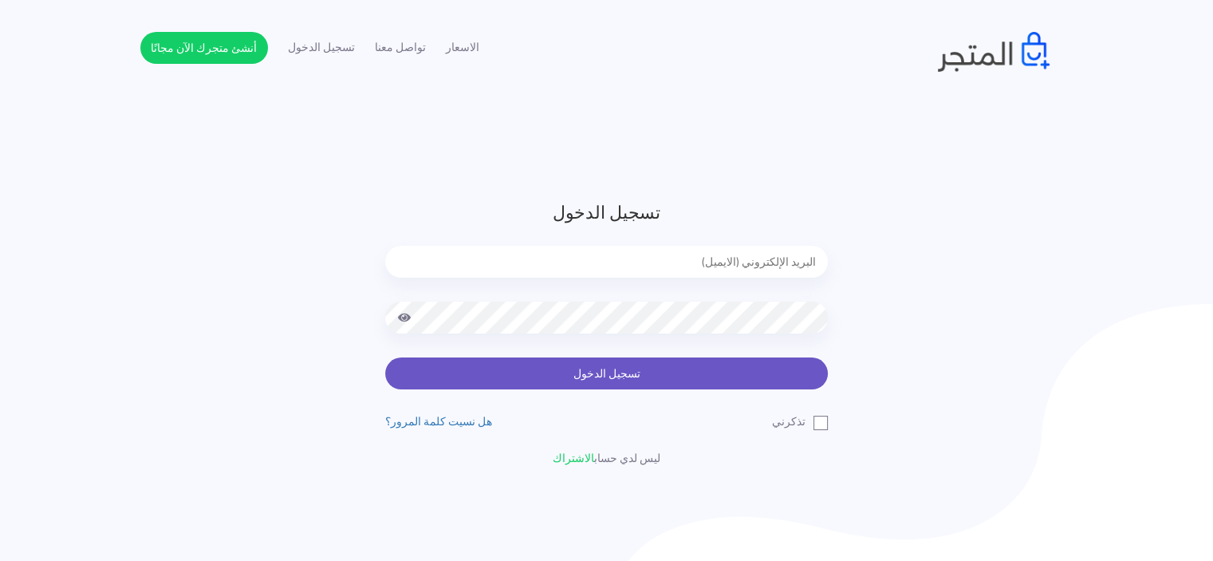
type input "[EMAIL_ADDRESS][DOMAIN_NAME]"
click at [746, 362] on button "تسجيل الدخول" at bounding box center [606, 373] width 443 height 32
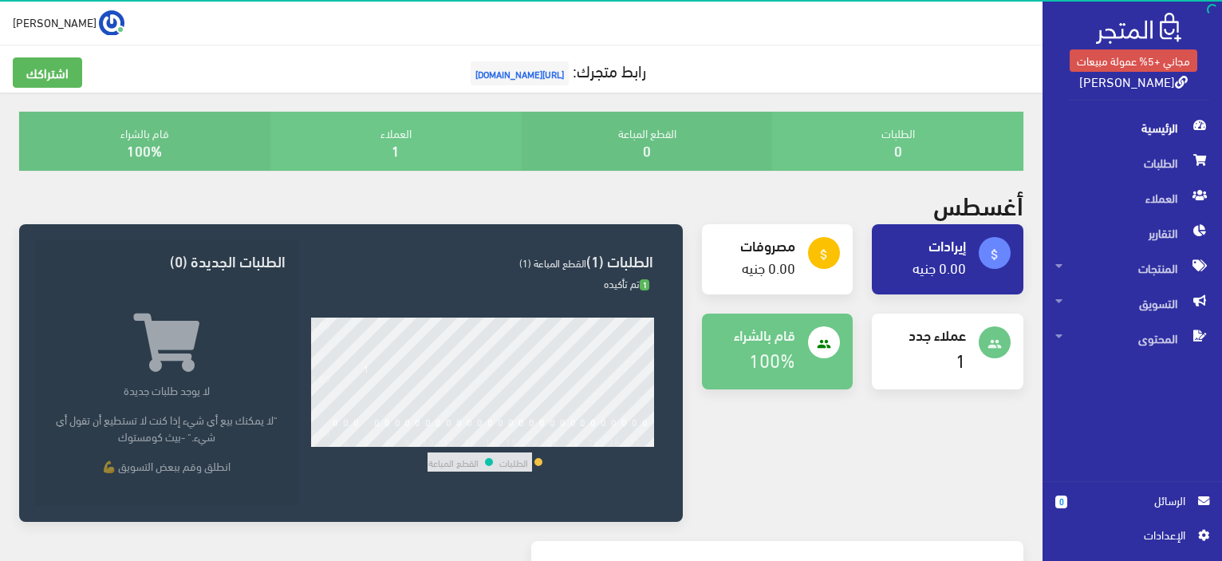
click at [948, 353] on h4 "1" at bounding box center [924, 360] width 81 height 22
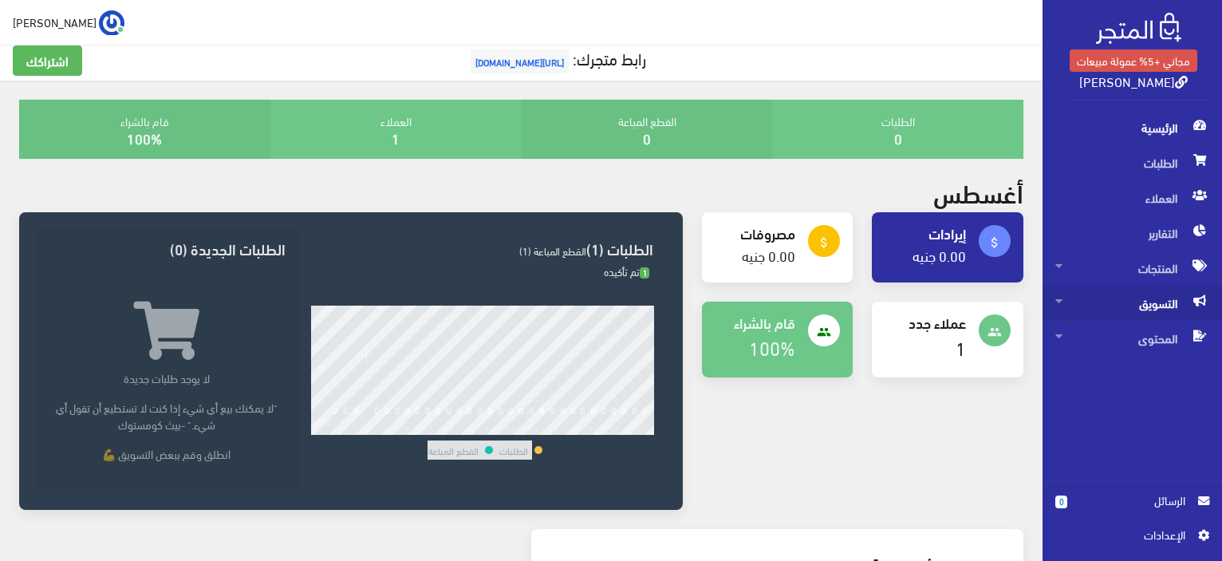
scroll to position [5, 0]
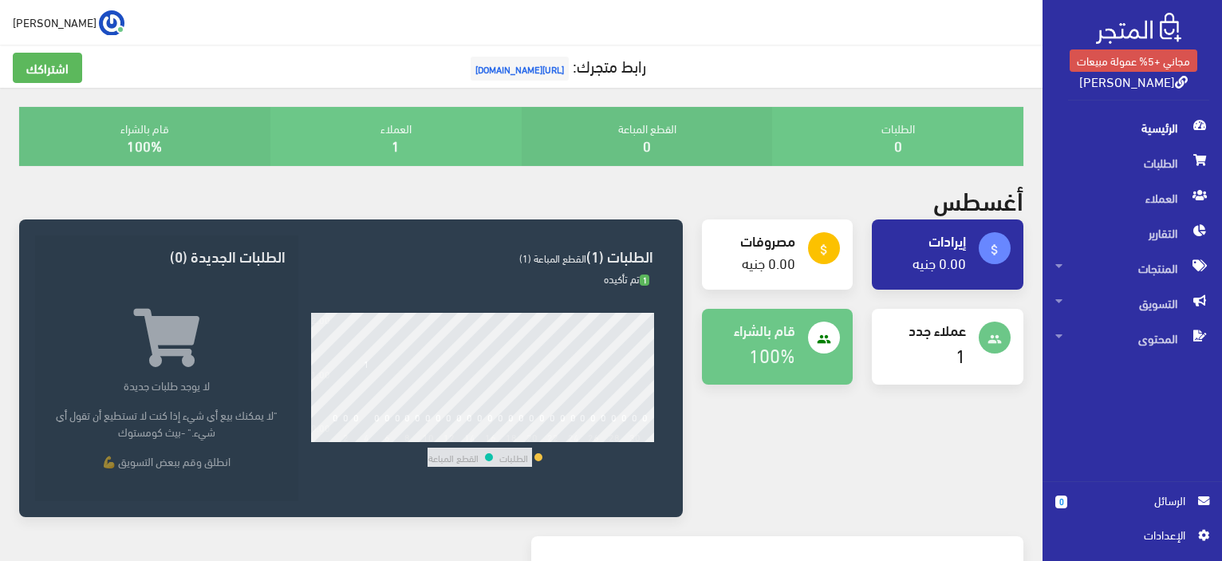
click at [1150, 503] on span "الرسائل" at bounding box center [1132, 500] width 105 height 18
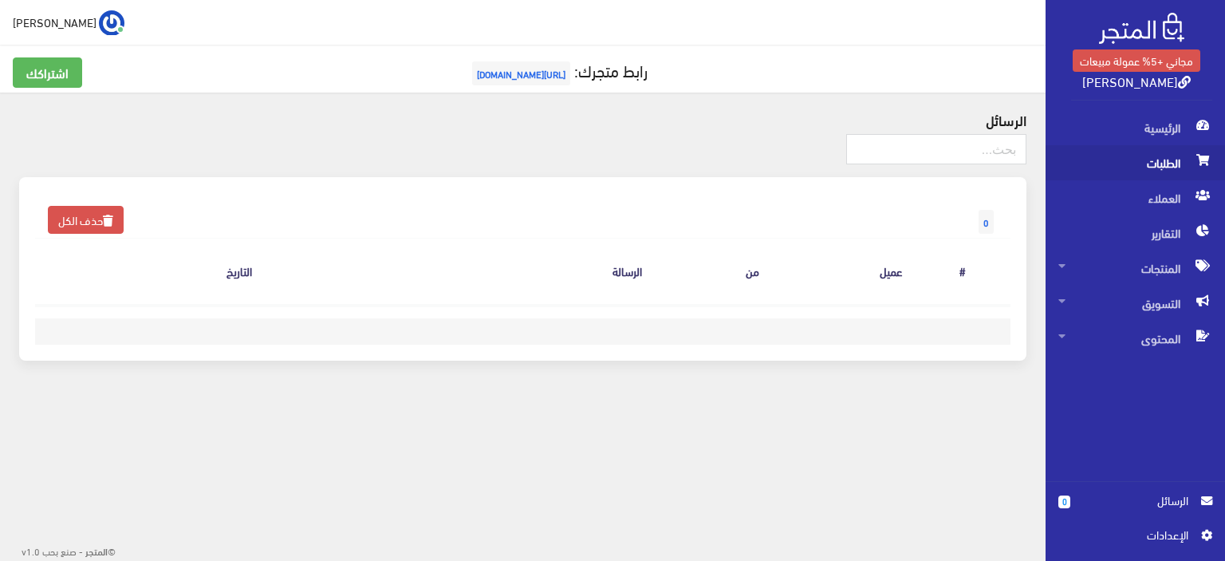
click at [1118, 165] on span "الطلبات" at bounding box center [1135, 162] width 154 height 35
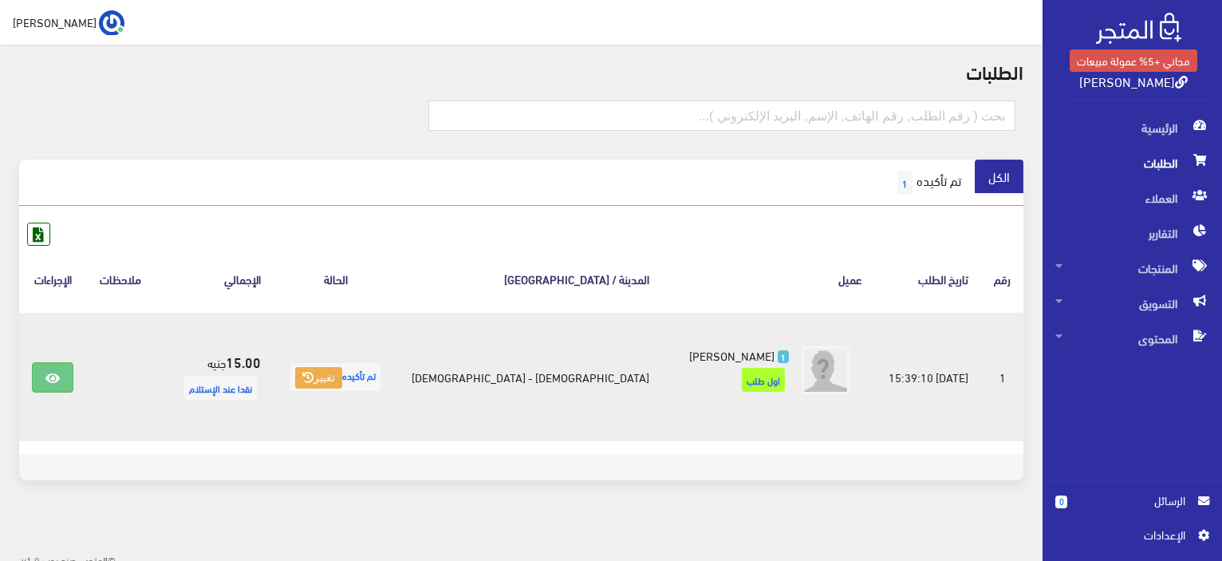
scroll to position [57, 0]
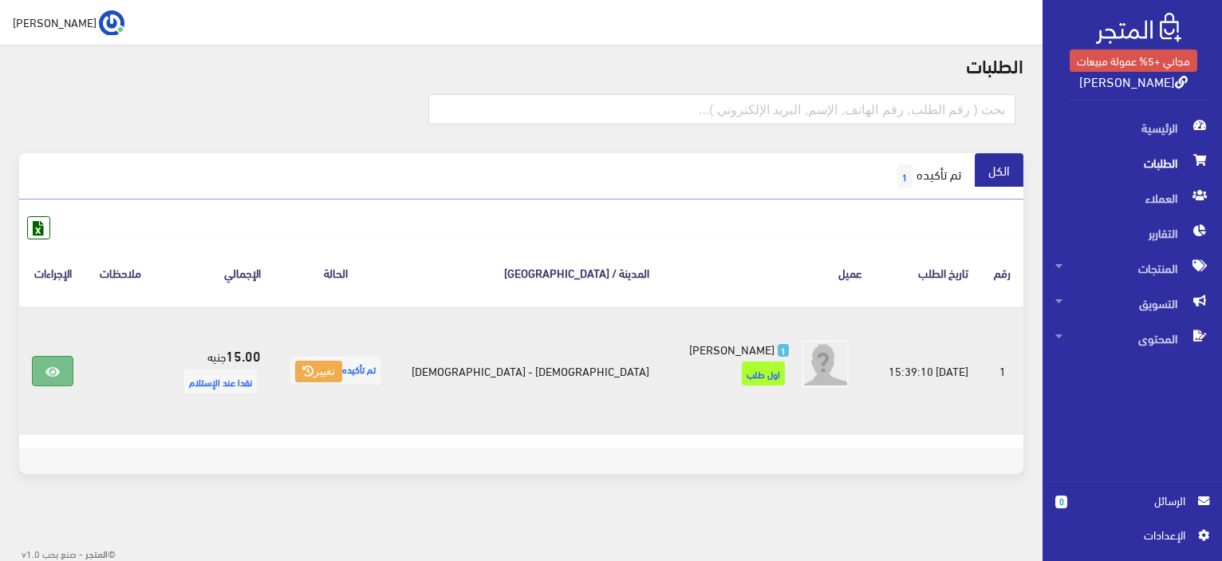
click at [69, 372] on link at bounding box center [52, 371] width 41 height 30
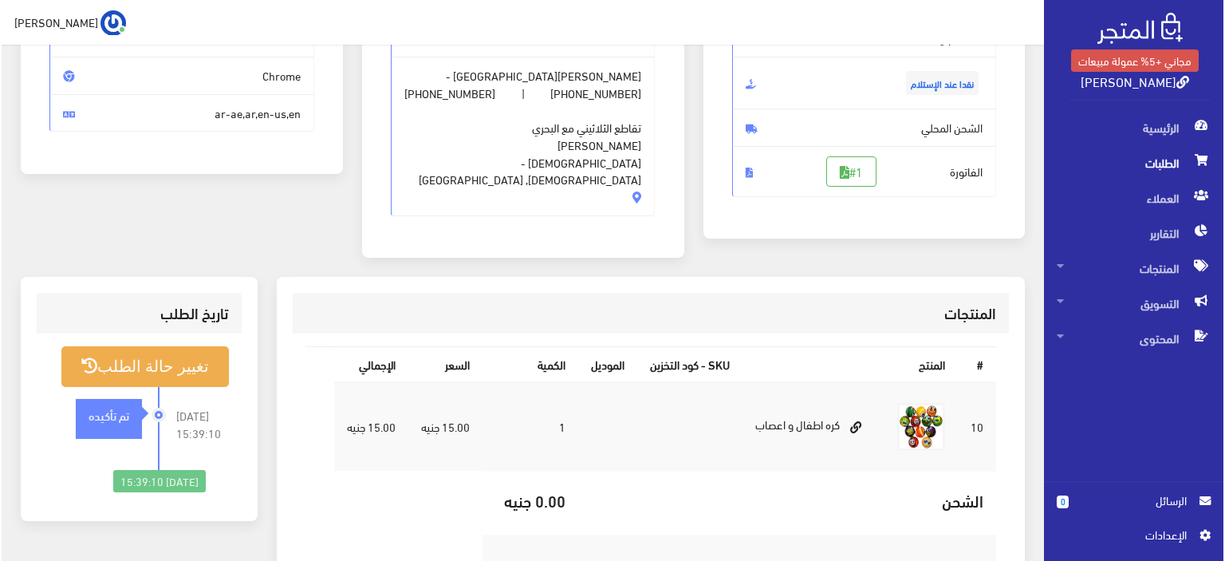
scroll to position [233, 0]
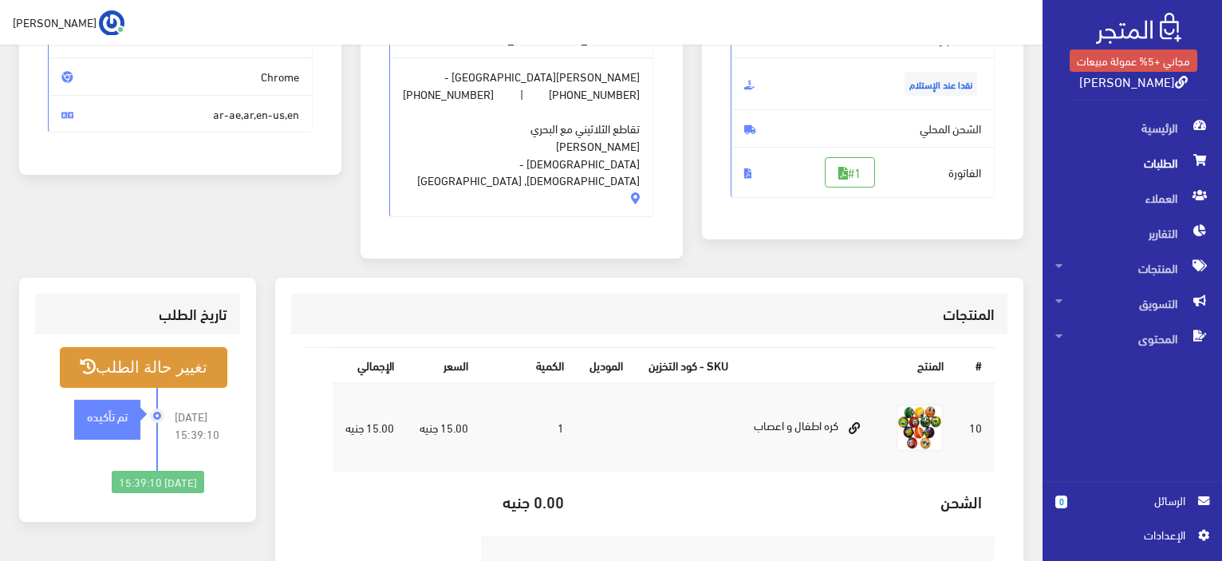
click at [148, 347] on button "تغيير حالة الطلب" at bounding box center [143, 367] width 167 height 41
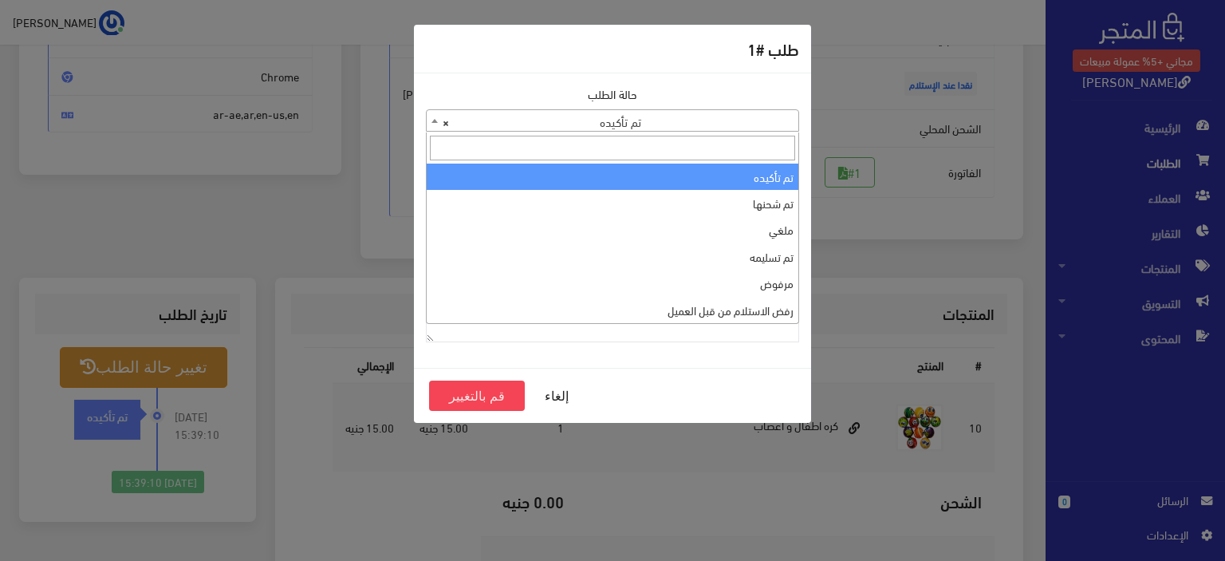
click at [435, 127] on span at bounding box center [435, 120] width 16 height 21
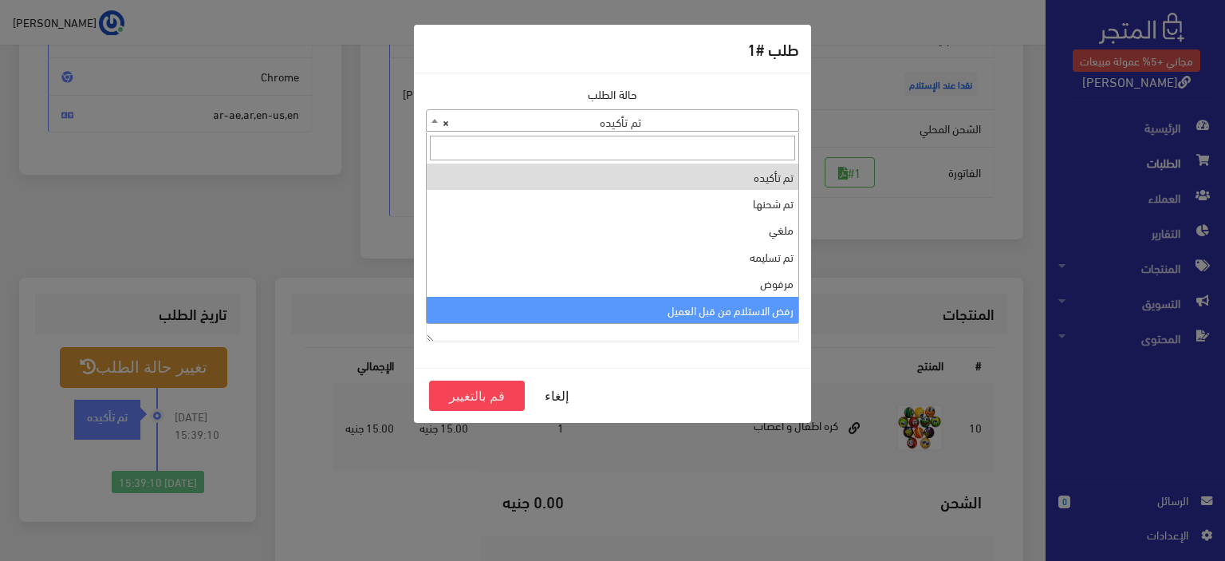
select select "7"
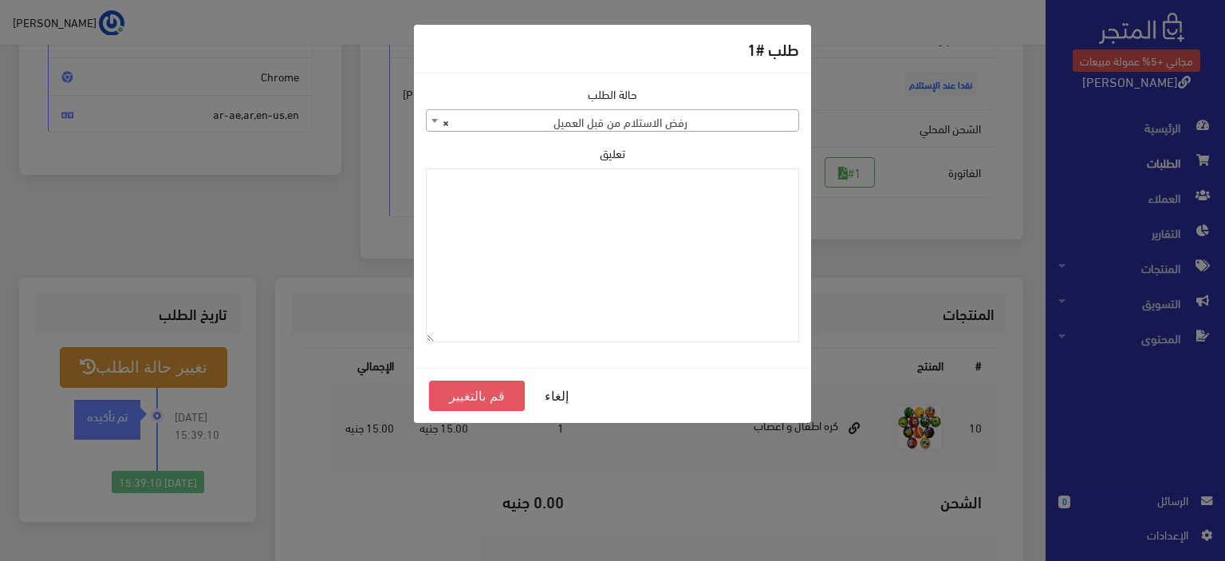
click at [482, 392] on button "قم بالتغيير" at bounding box center [477, 395] width 96 height 30
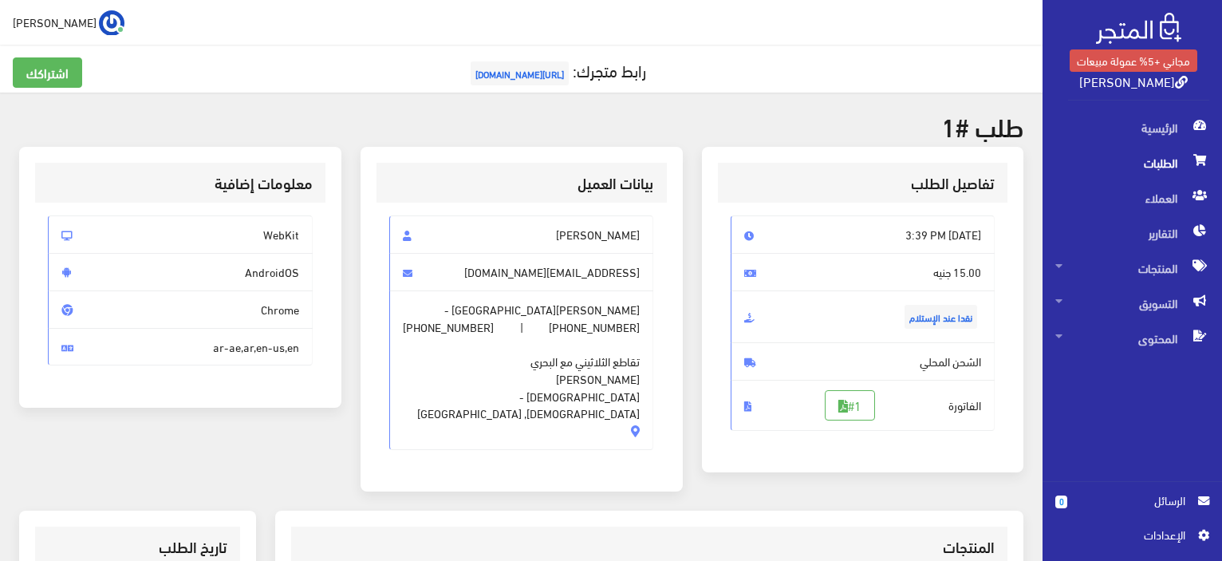
click at [1110, 155] on span "الطلبات" at bounding box center [1132, 162] width 154 height 35
